Goal: Information Seeking & Learning: Learn about a topic

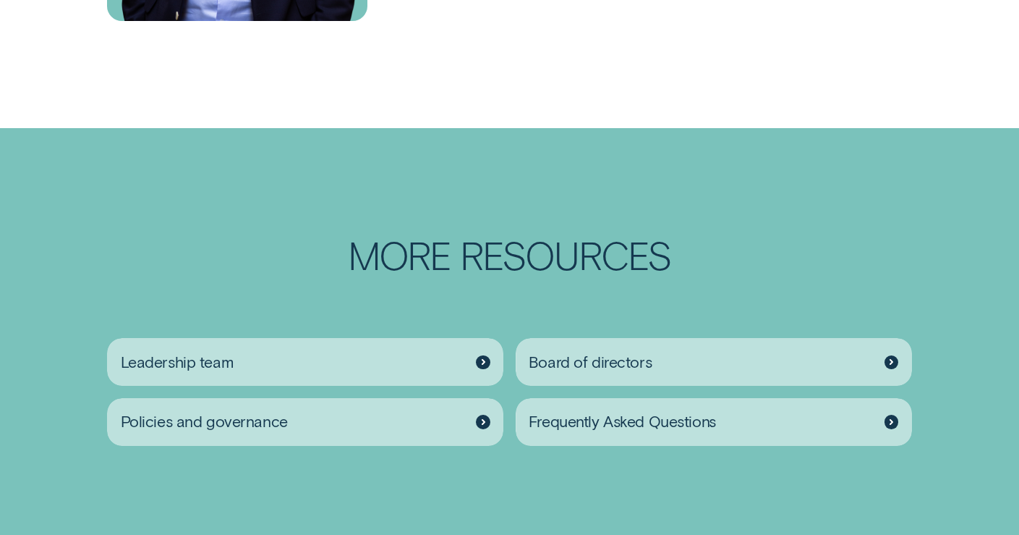
scroll to position [1665, 0]
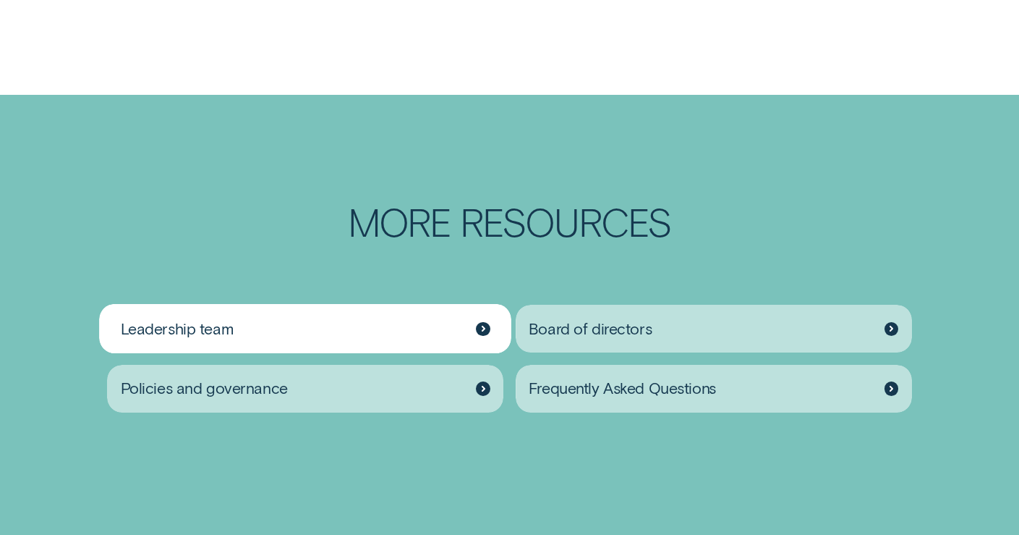
click at [457, 331] on div "Leadership team" at bounding box center [305, 329] width 396 height 48
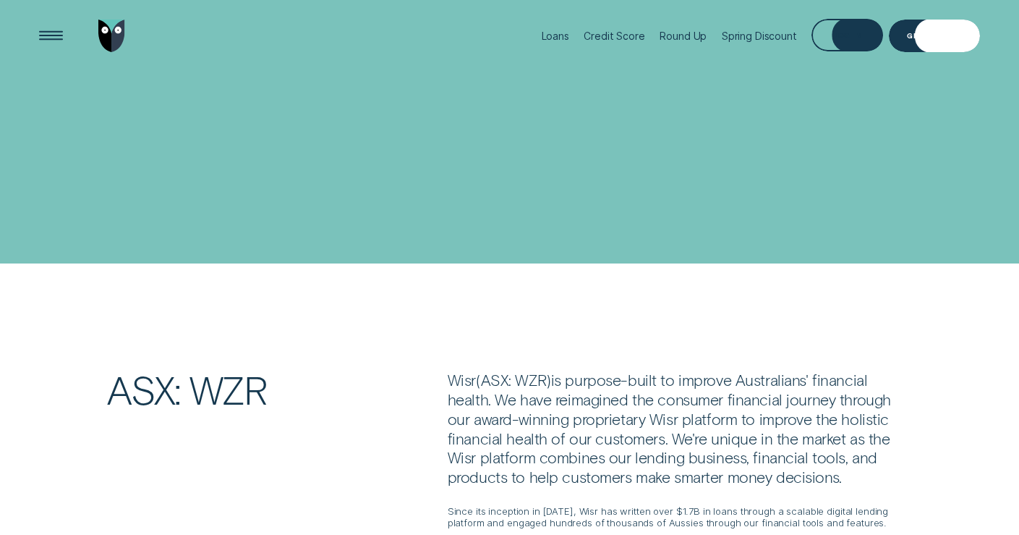
scroll to position [1665, 0]
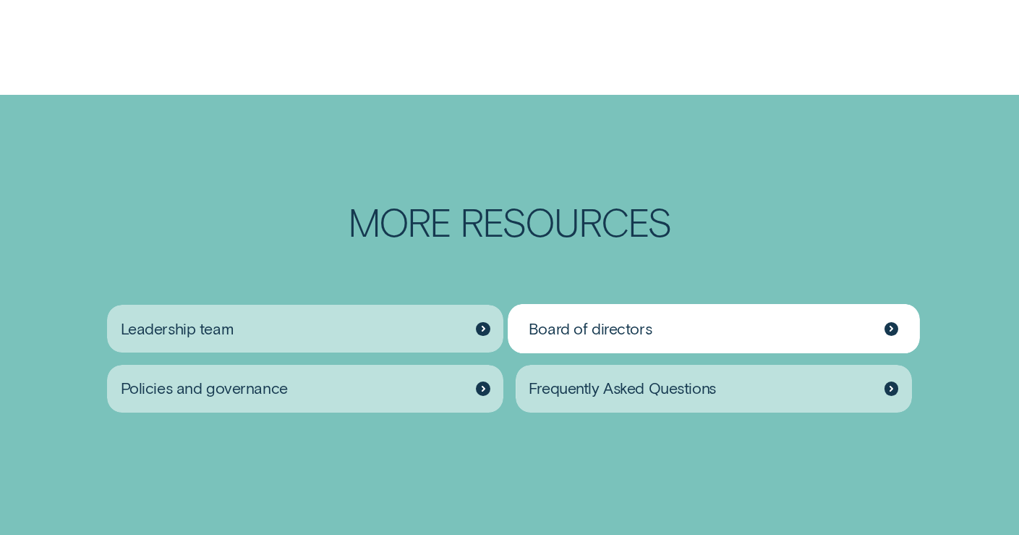
click at [592, 323] on span "Board of directors" at bounding box center [590, 329] width 123 height 20
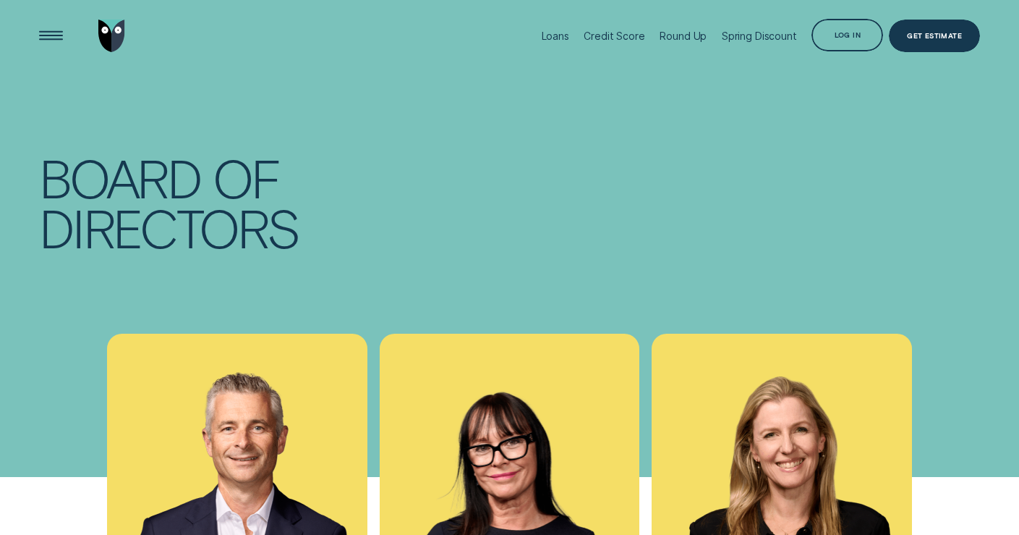
click at [512, 124] on div "Board of Directors" at bounding box center [509, 203] width 953 height 263
click at [57, 35] on div "Open Menu" at bounding box center [51, 36] width 46 height 46
